Goal: Browse casually

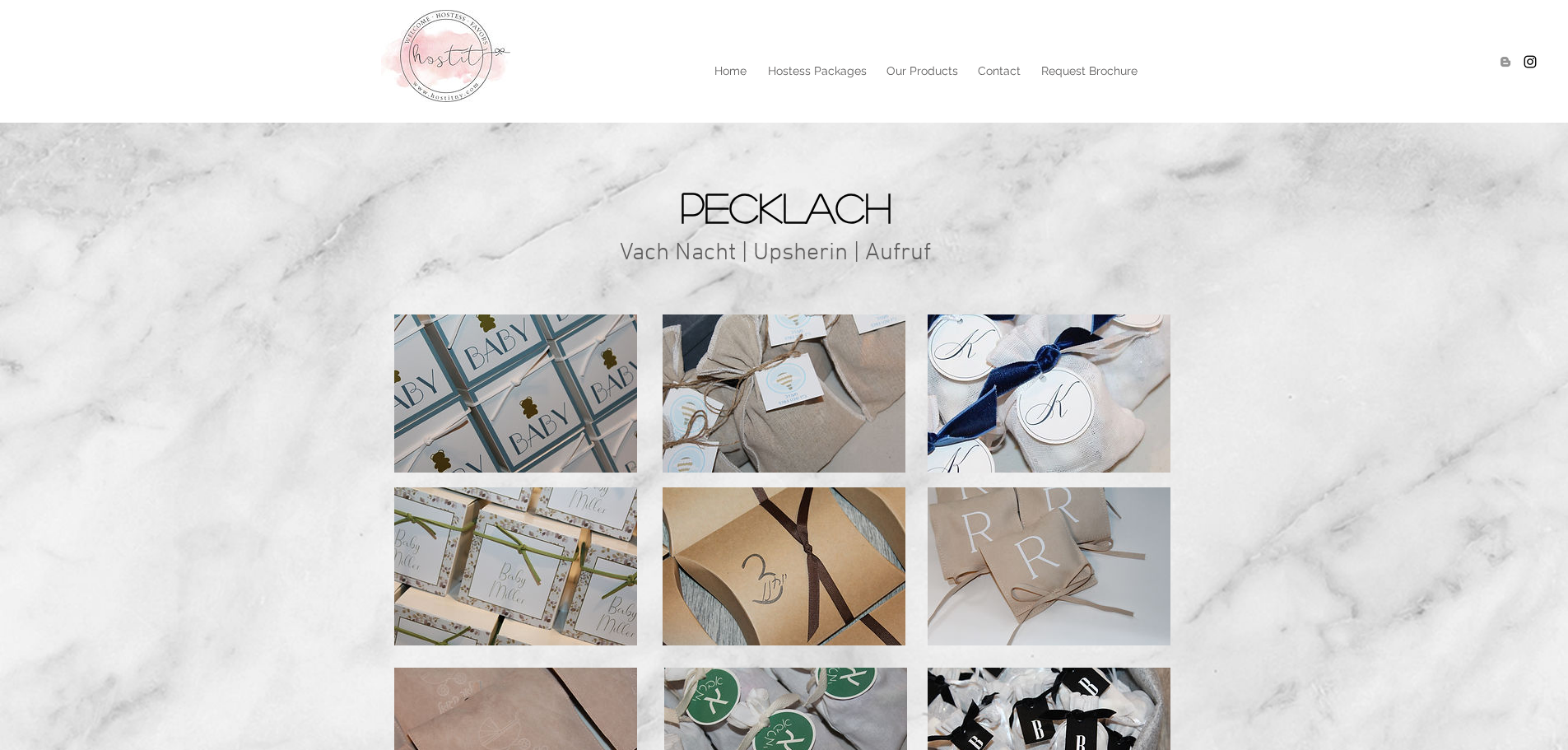
scroll to position [145, 0]
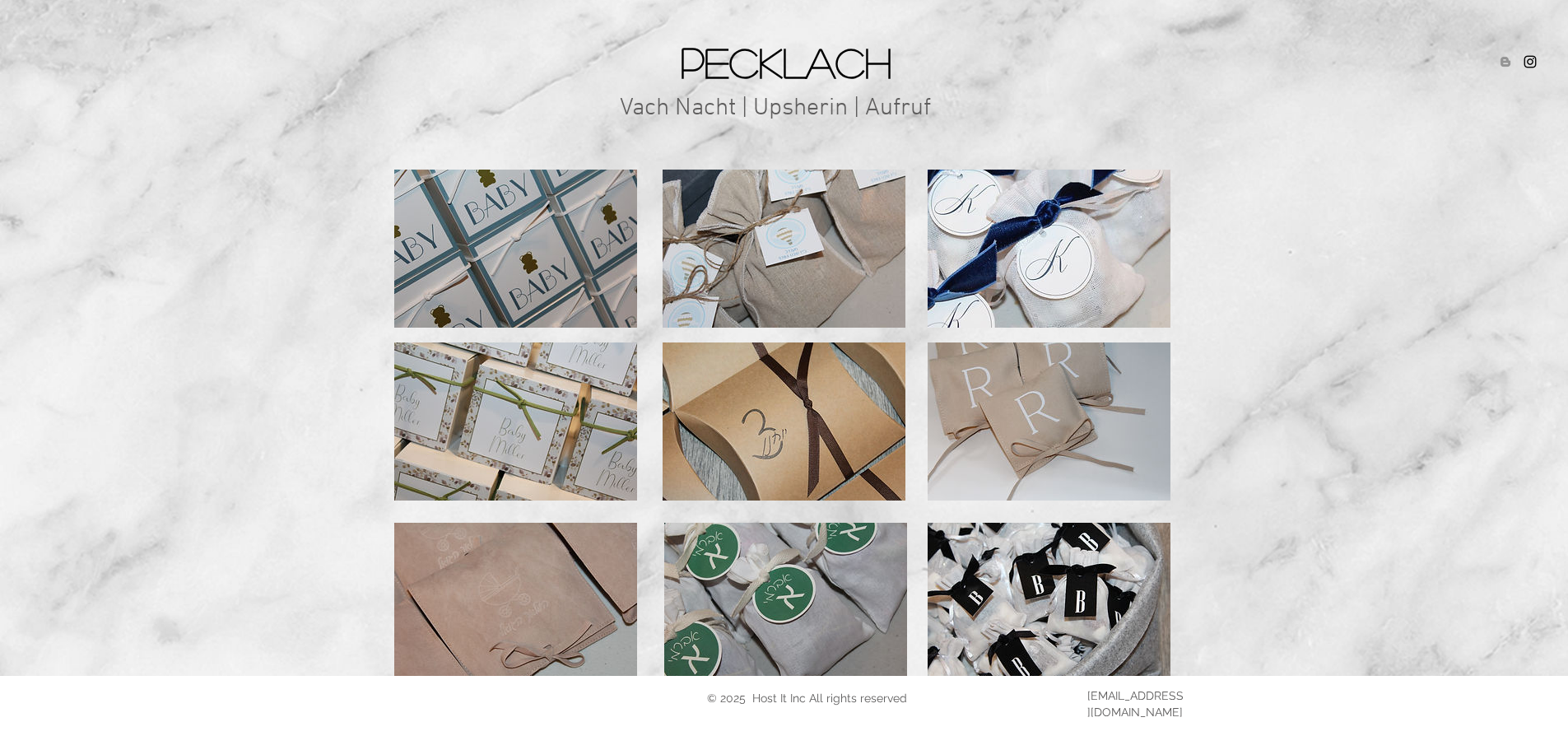
click at [783, 609] on img at bounding box center [786, 601] width 243 height 158
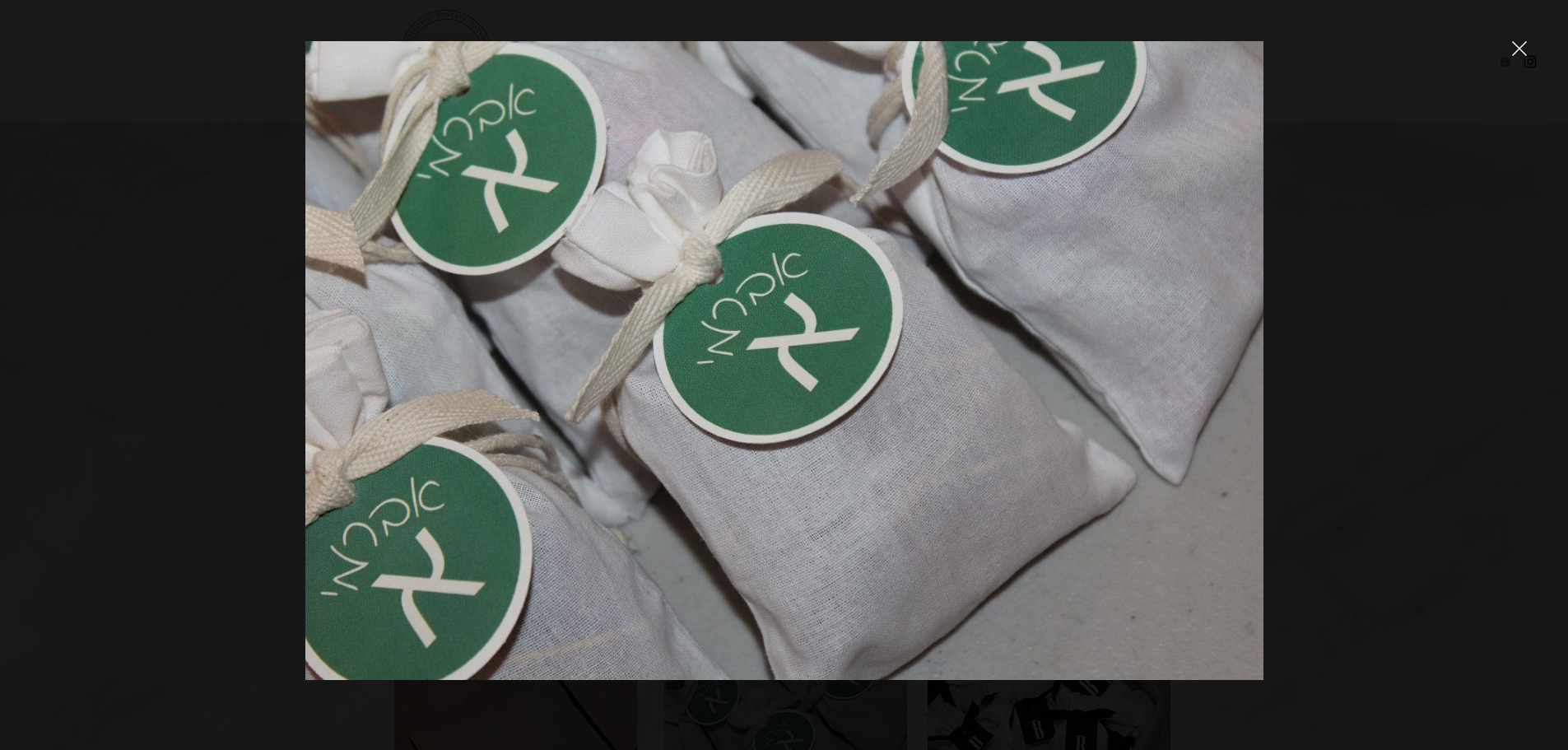
click at [1515, 50] on icon "close" at bounding box center [1519, 48] width 15 height 15
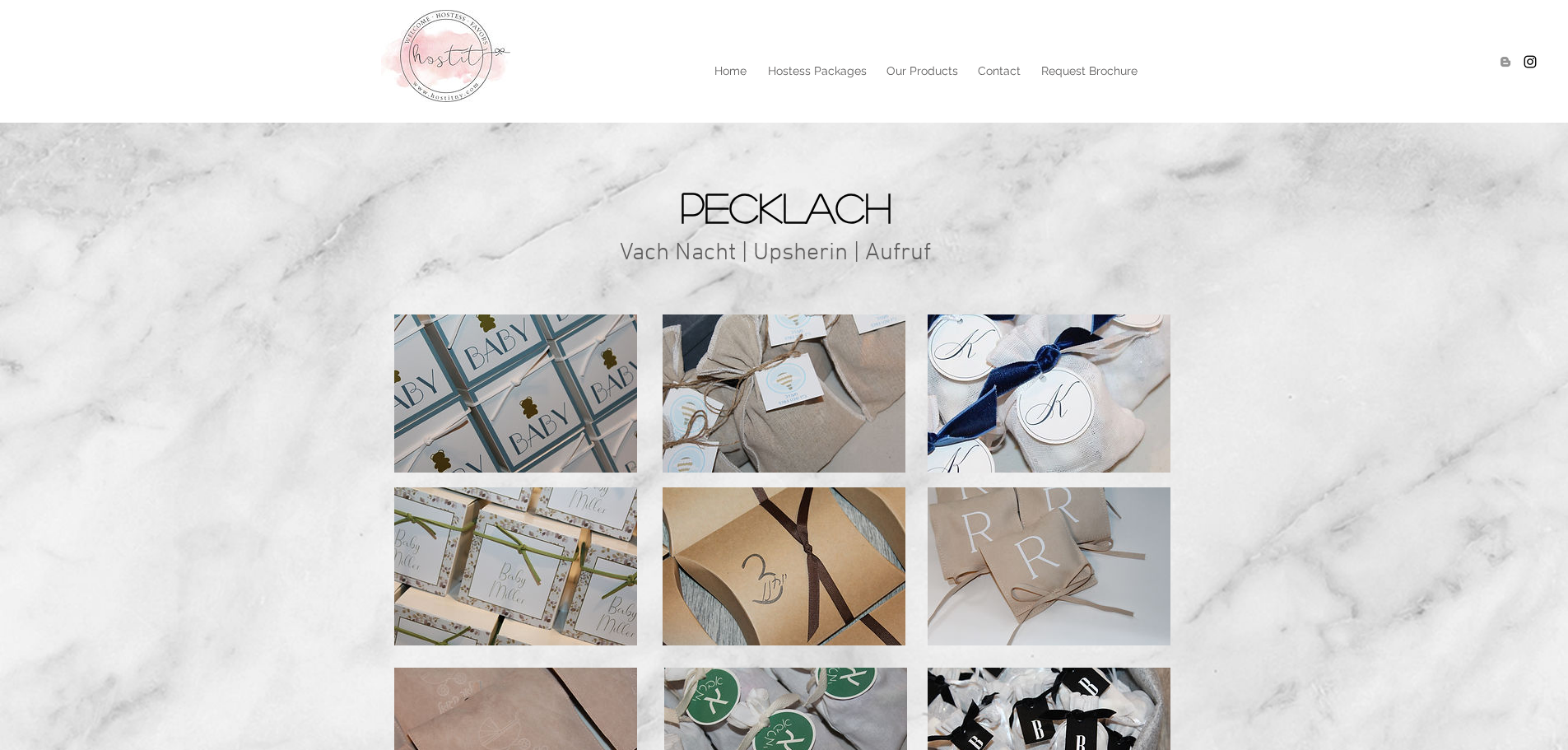
scroll to position [145, 0]
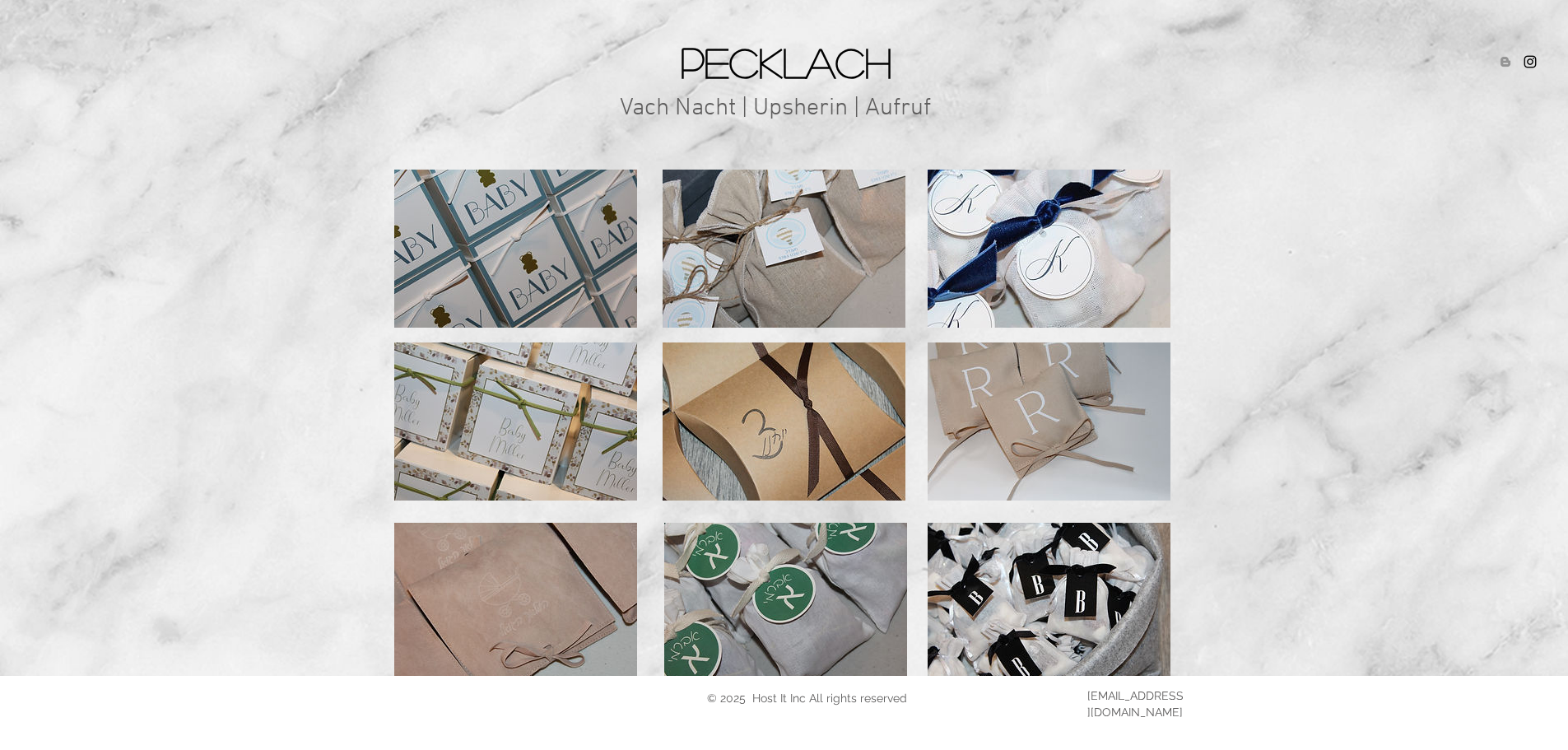
click at [1045, 415] on img at bounding box center [1049, 422] width 243 height 158
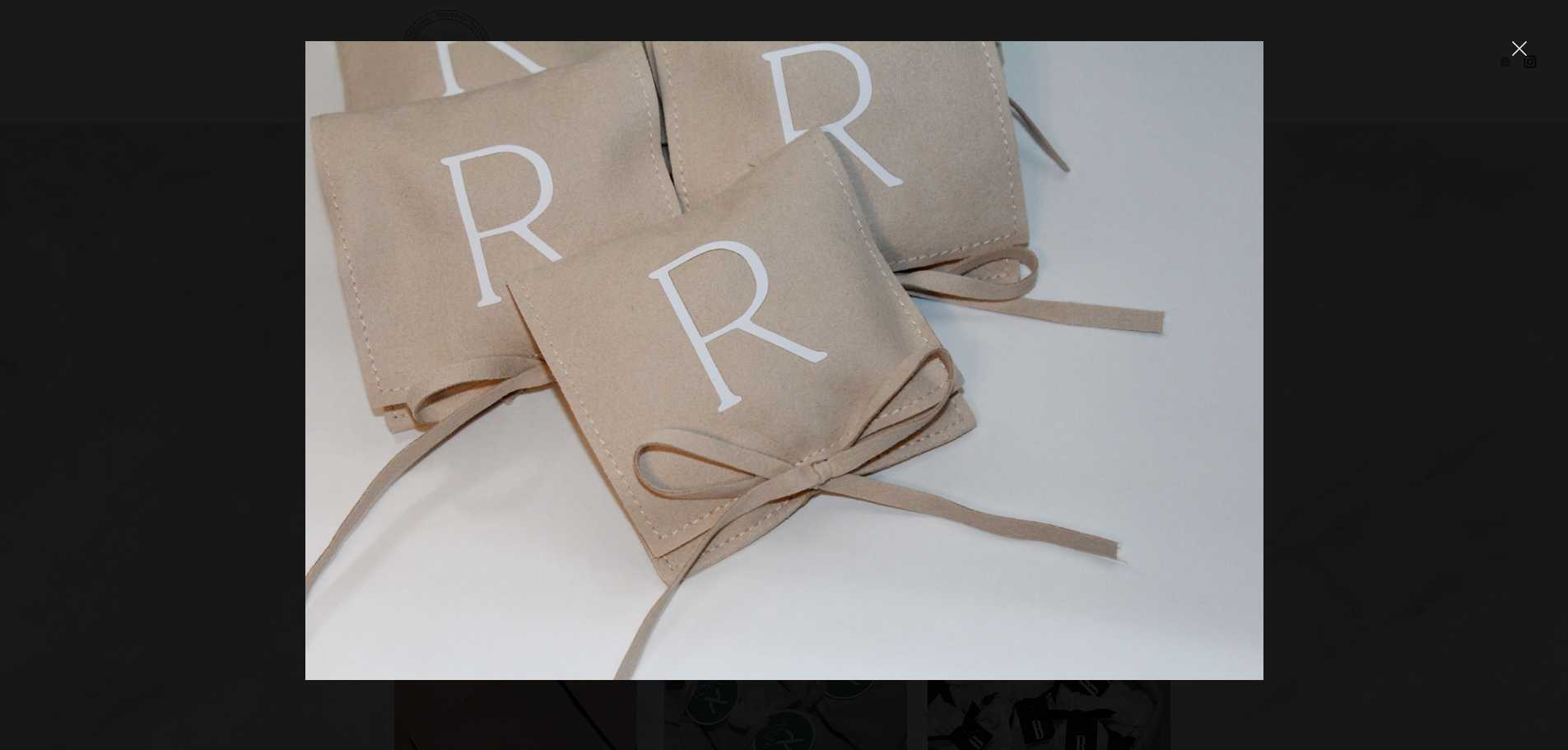
click at [1519, 46] on icon "close" at bounding box center [1519, 48] width 15 height 15
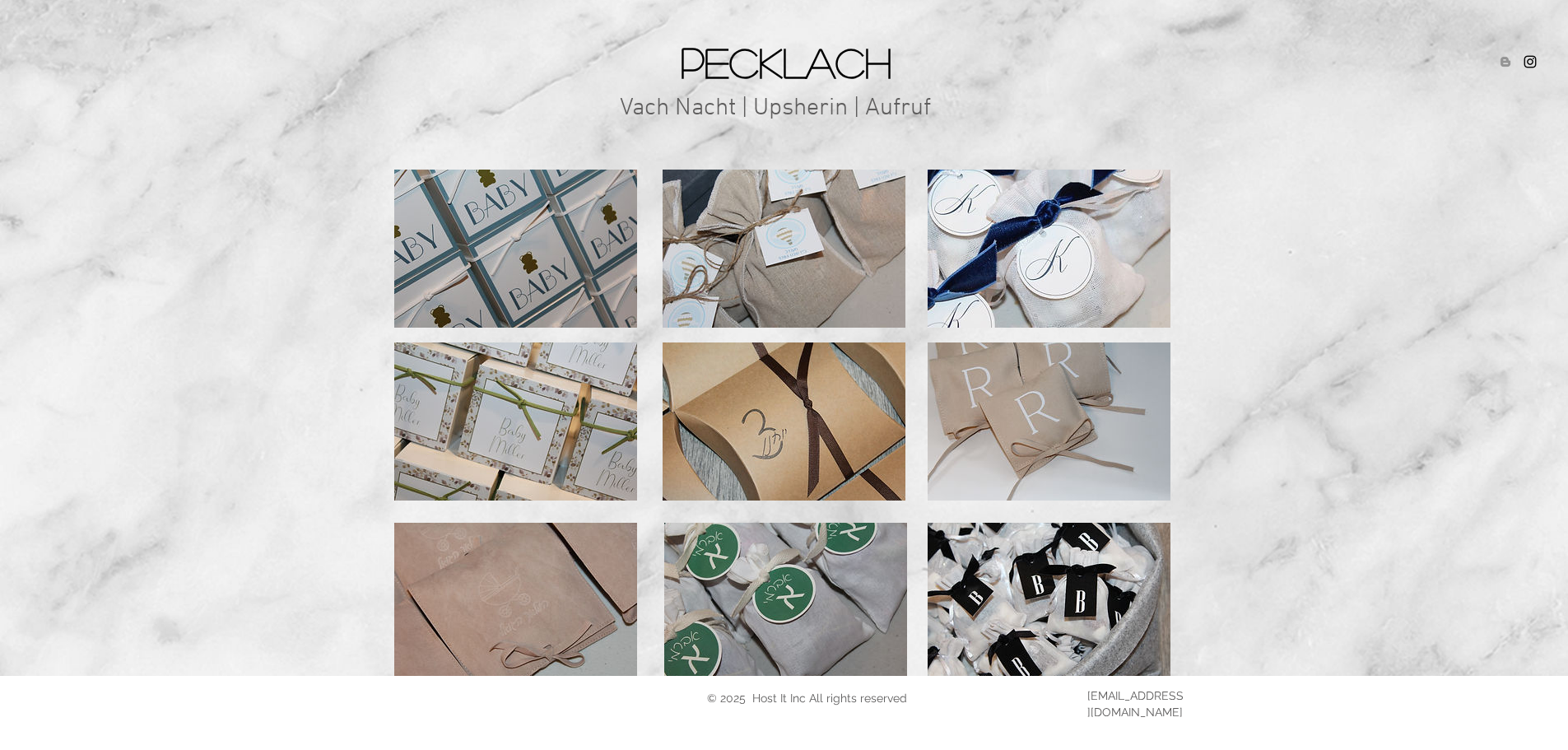
click at [1090, 594] on img at bounding box center [1049, 601] width 243 height 158
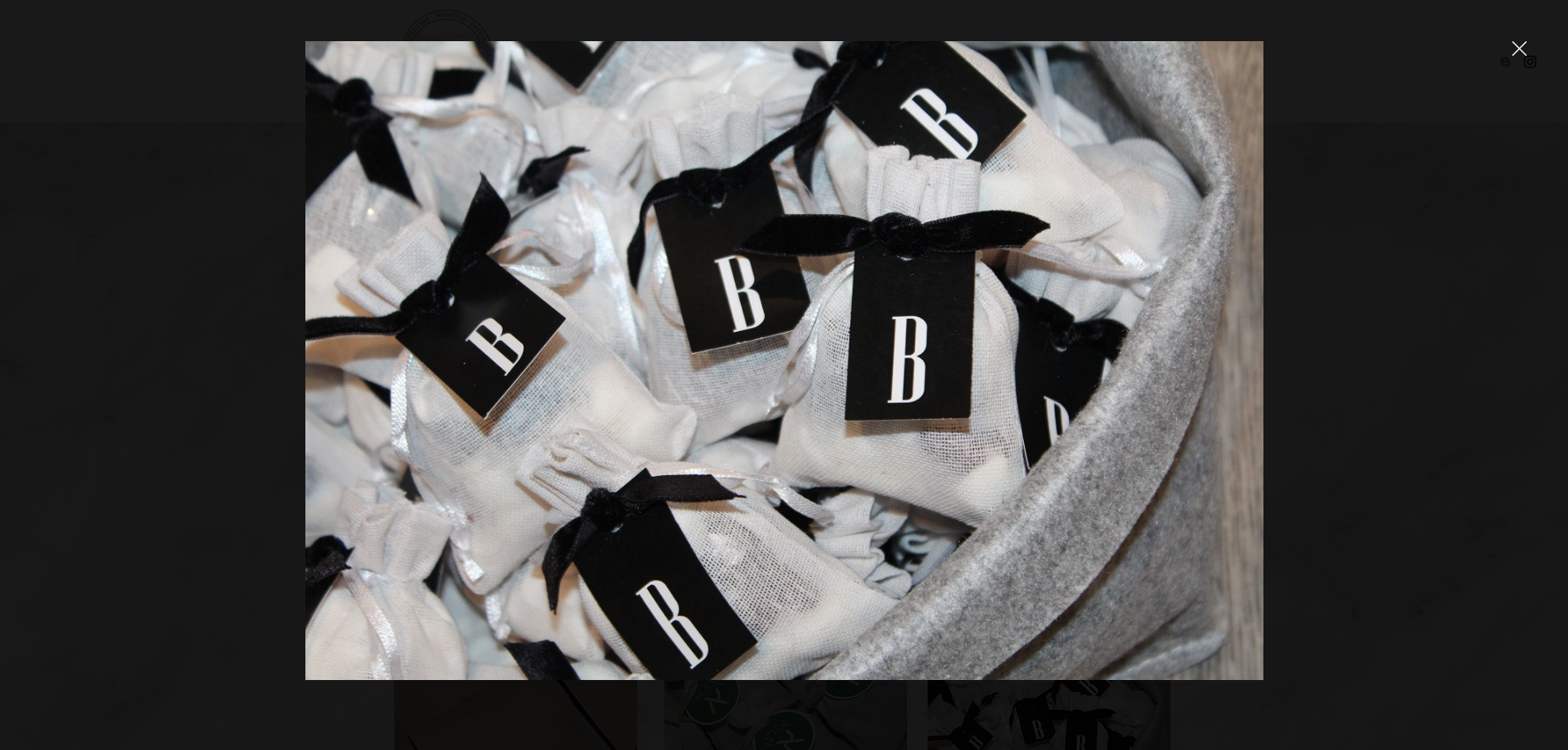
click at [1516, 46] on icon "close" at bounding box center [1519, 48] width 15 height 15
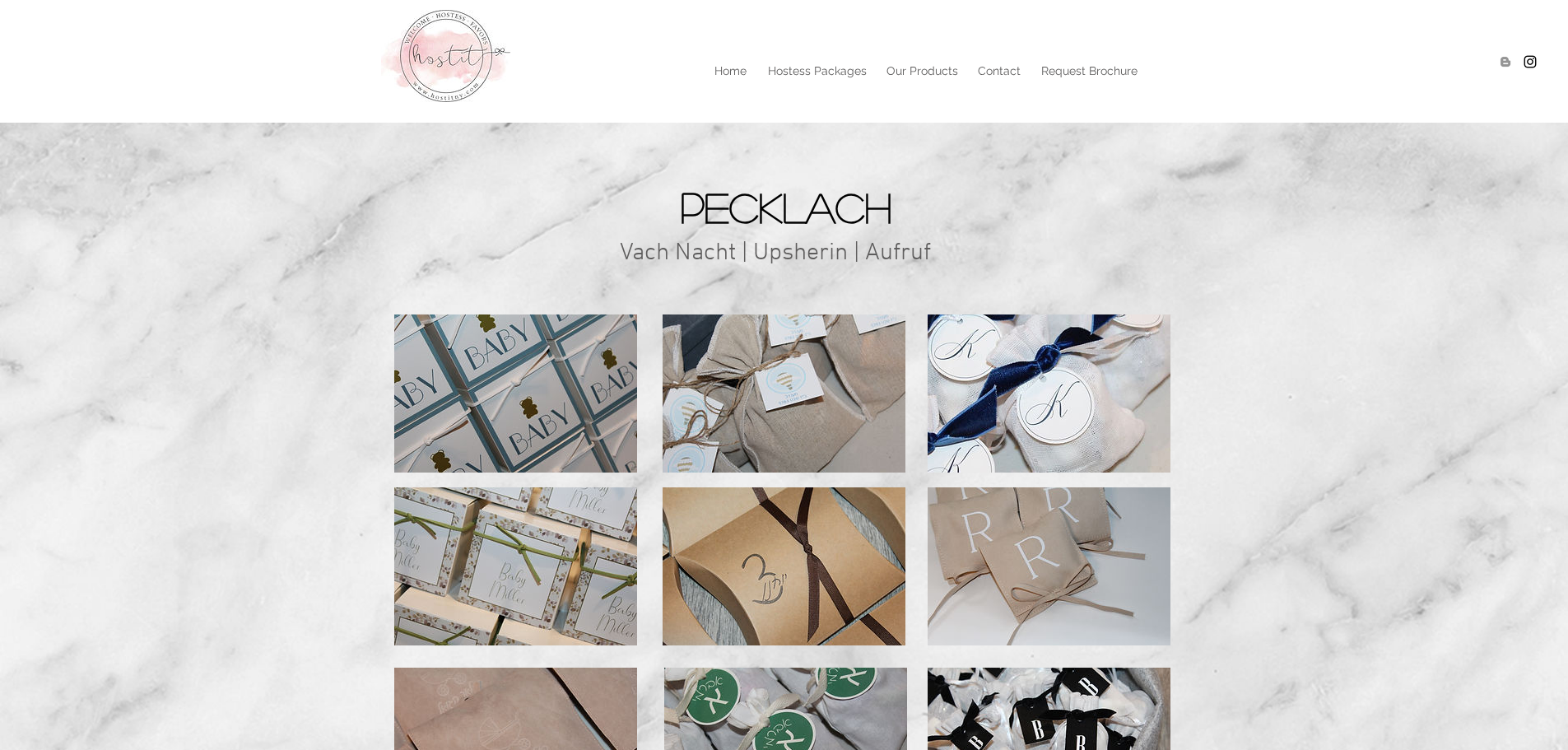
scroll to position [145, 0]
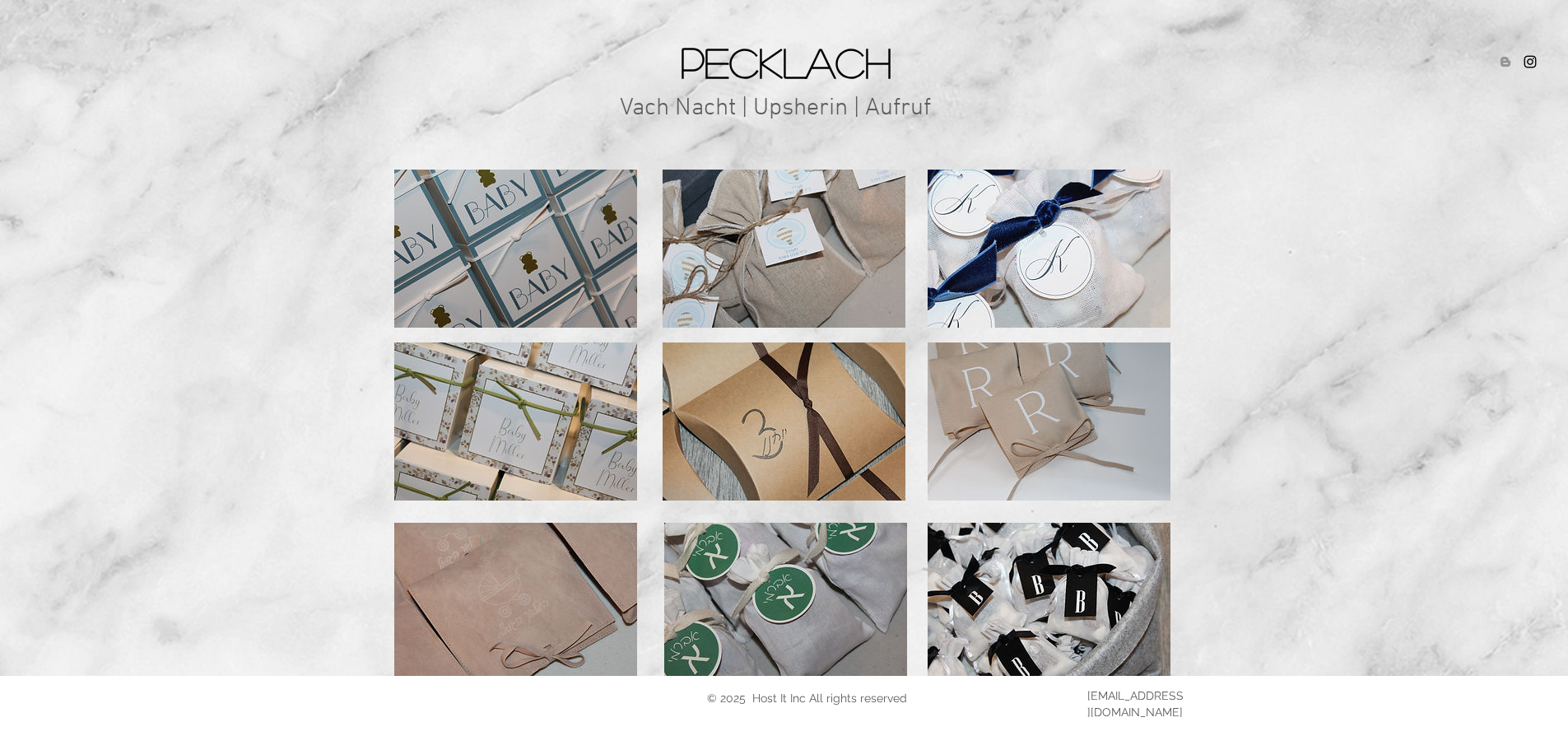
click at [484, 237] on img at bounding box center [516, 248] width 243 height 158
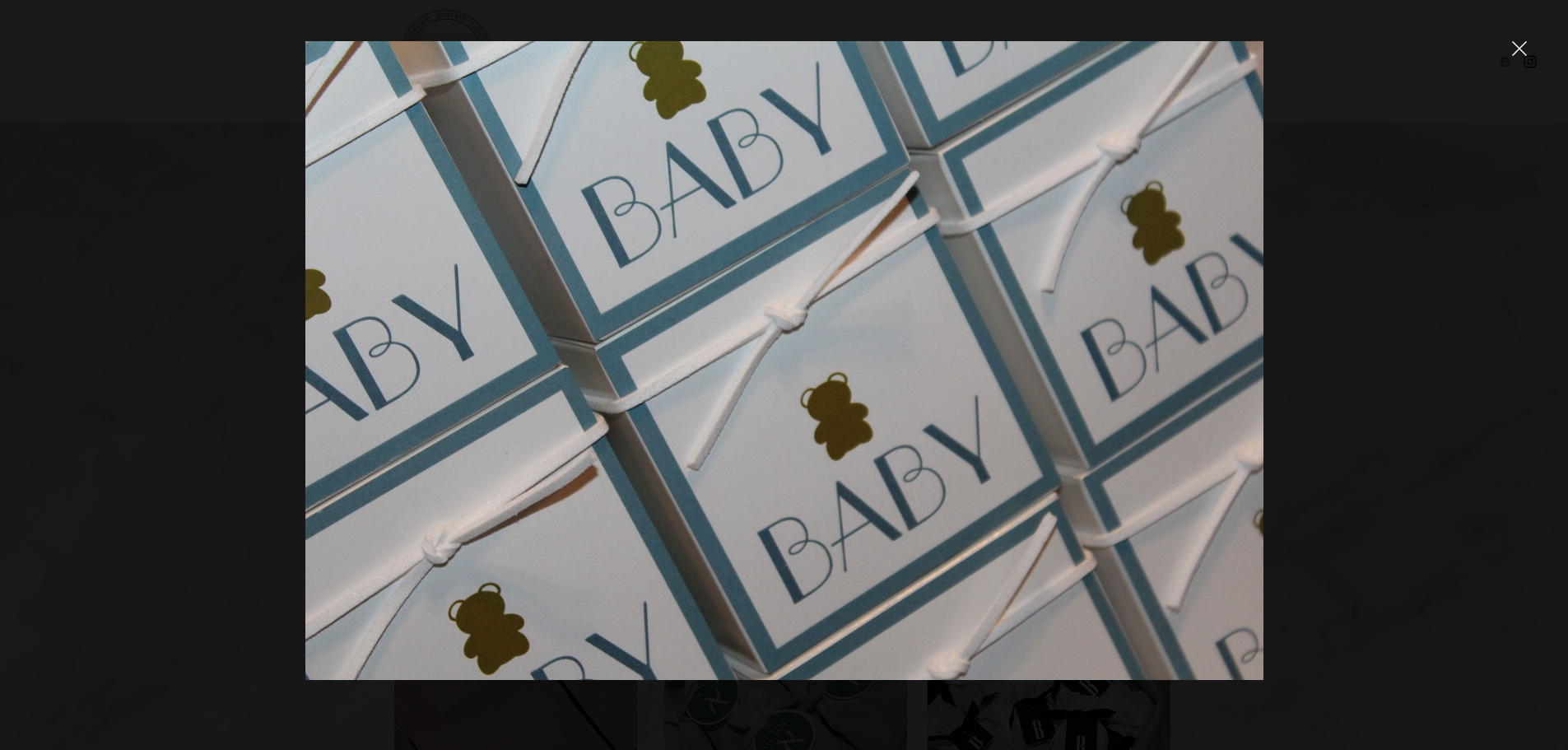
click at [1521, 48] on icon "close" at bounding box center [1520, 49] width 14 height 14
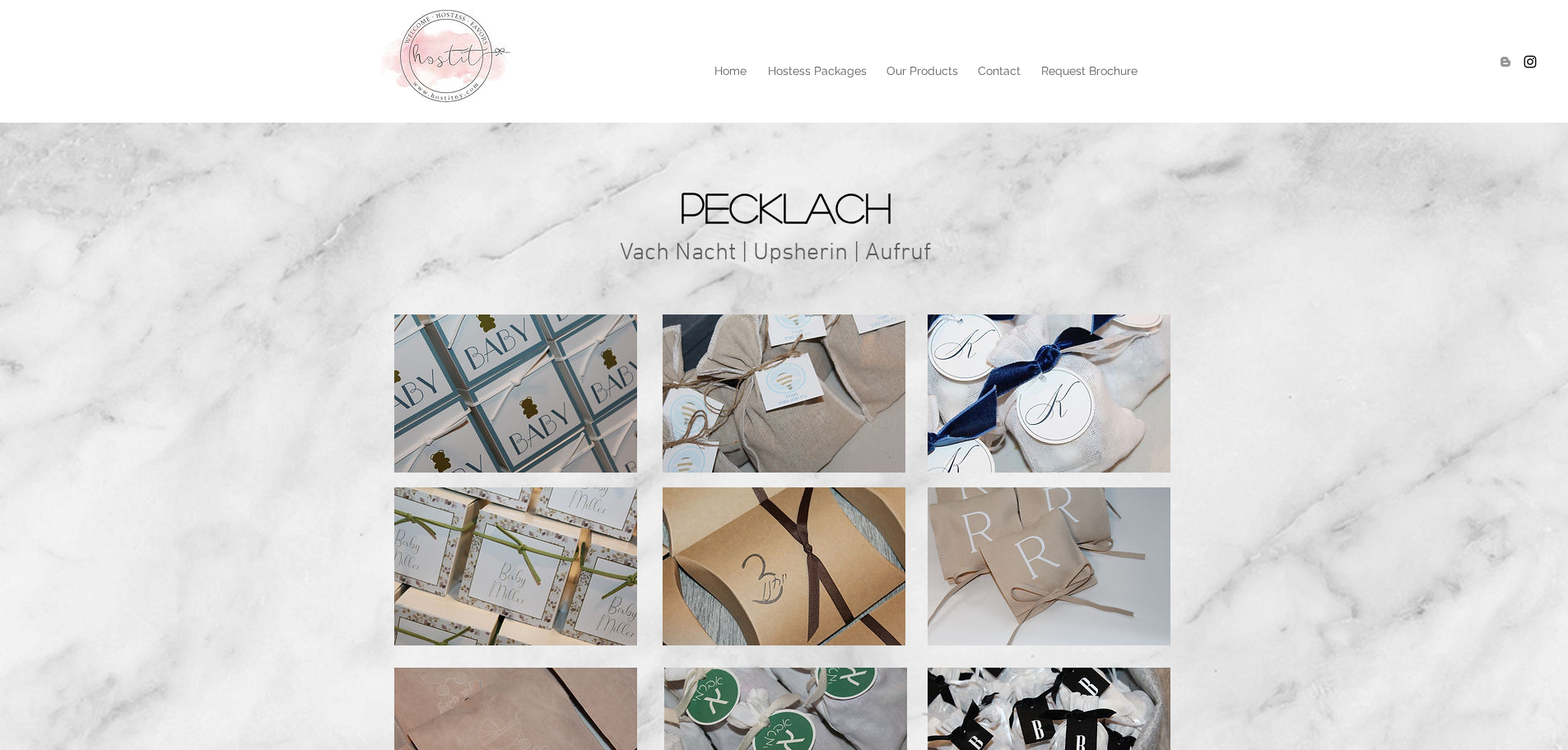
scroll to position [145, 0]
